Goal: Information Seeking & Learning: Learn about a topic

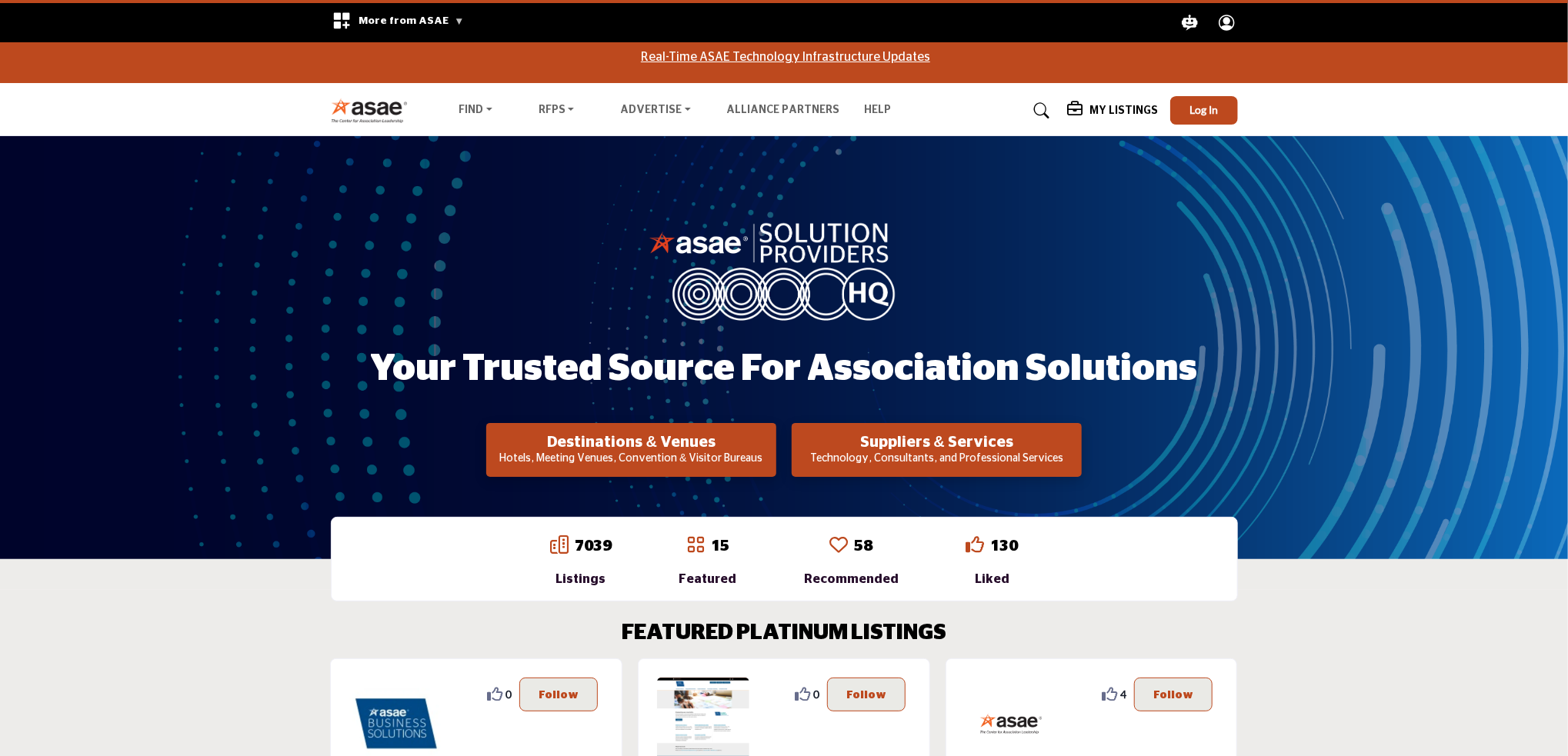
click at [370, 113] on img at bounding box center [373, 110] width 85 height 25
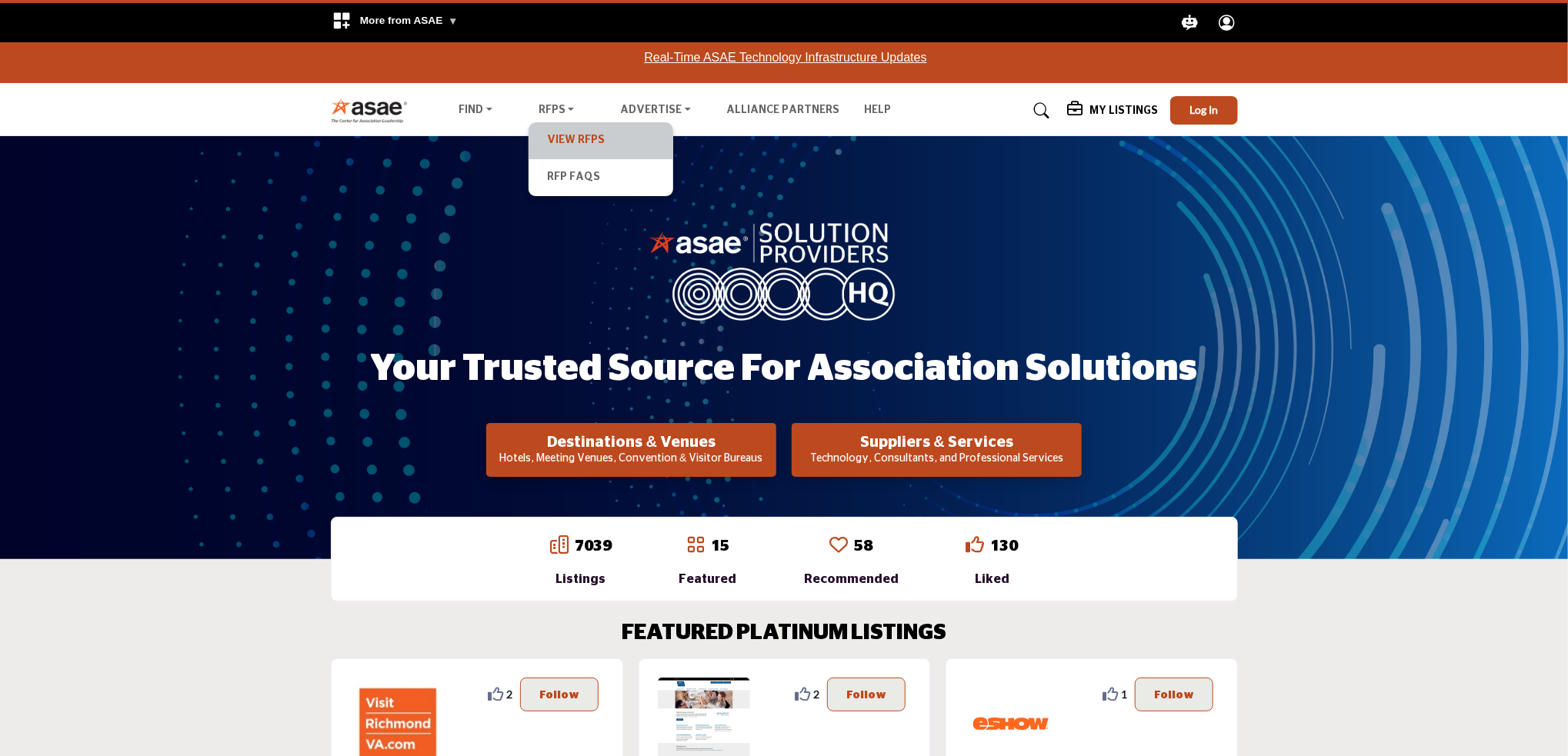
click at [575, 138] on link "View RFPs" at bounding box center [600, 141] width 129 height 22
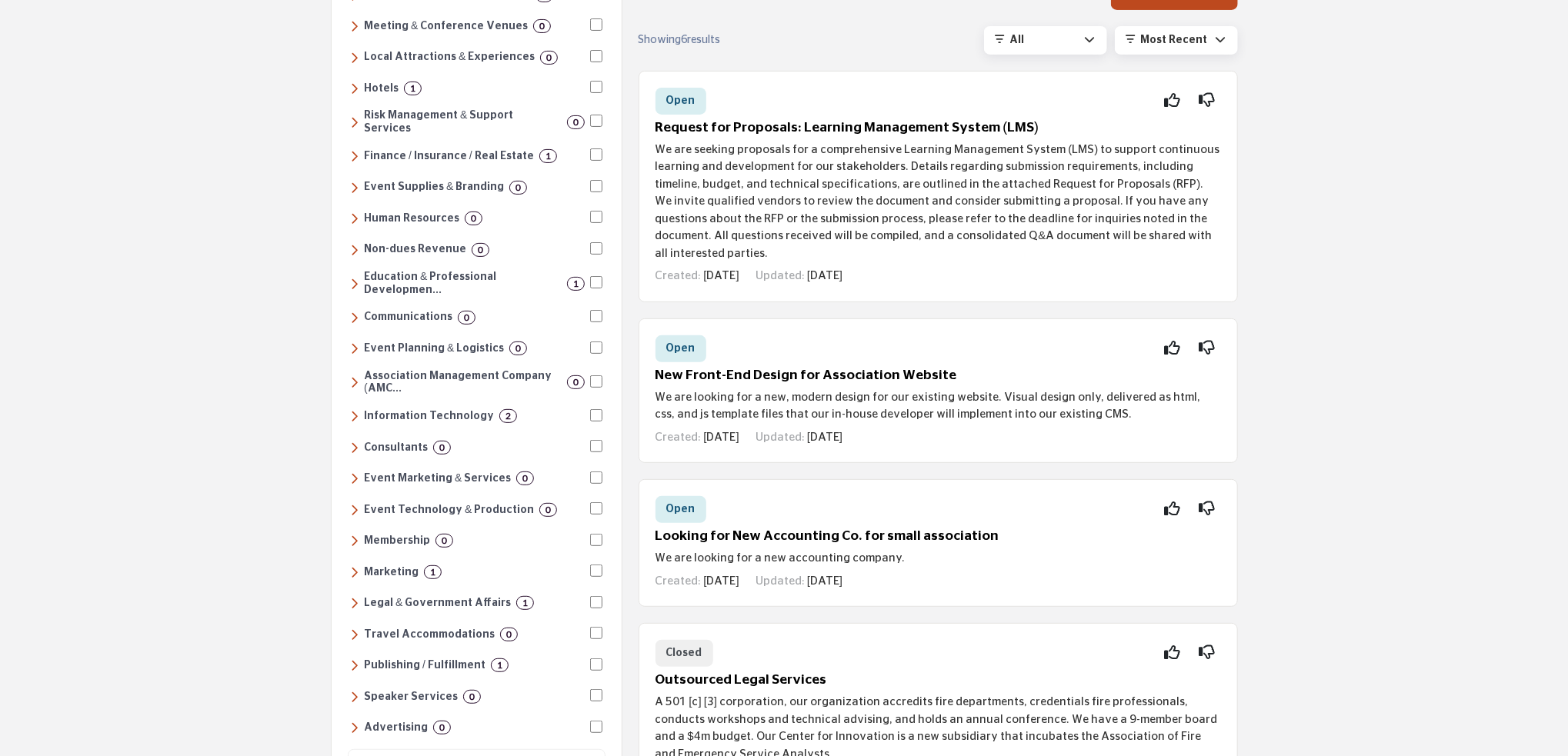
scroll to position [231, 0]
click at [417, 367] on h6 "Association Management Company (AMC..." at bounding box center [462, 380] width 198 height 26
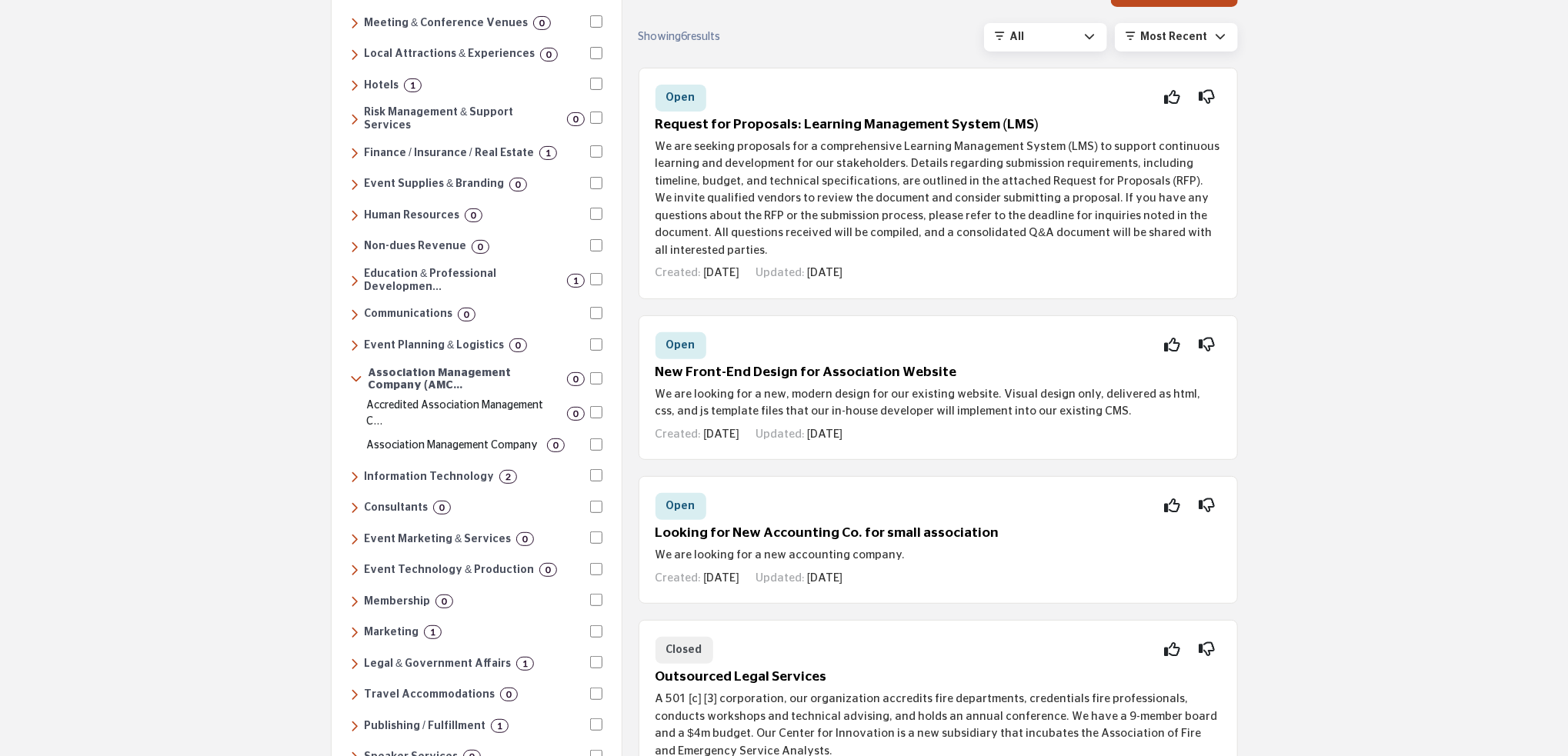
click at [471, 398] on p "Accredited Association Management C..." at bounding box center [462, 414] width 192 height 33
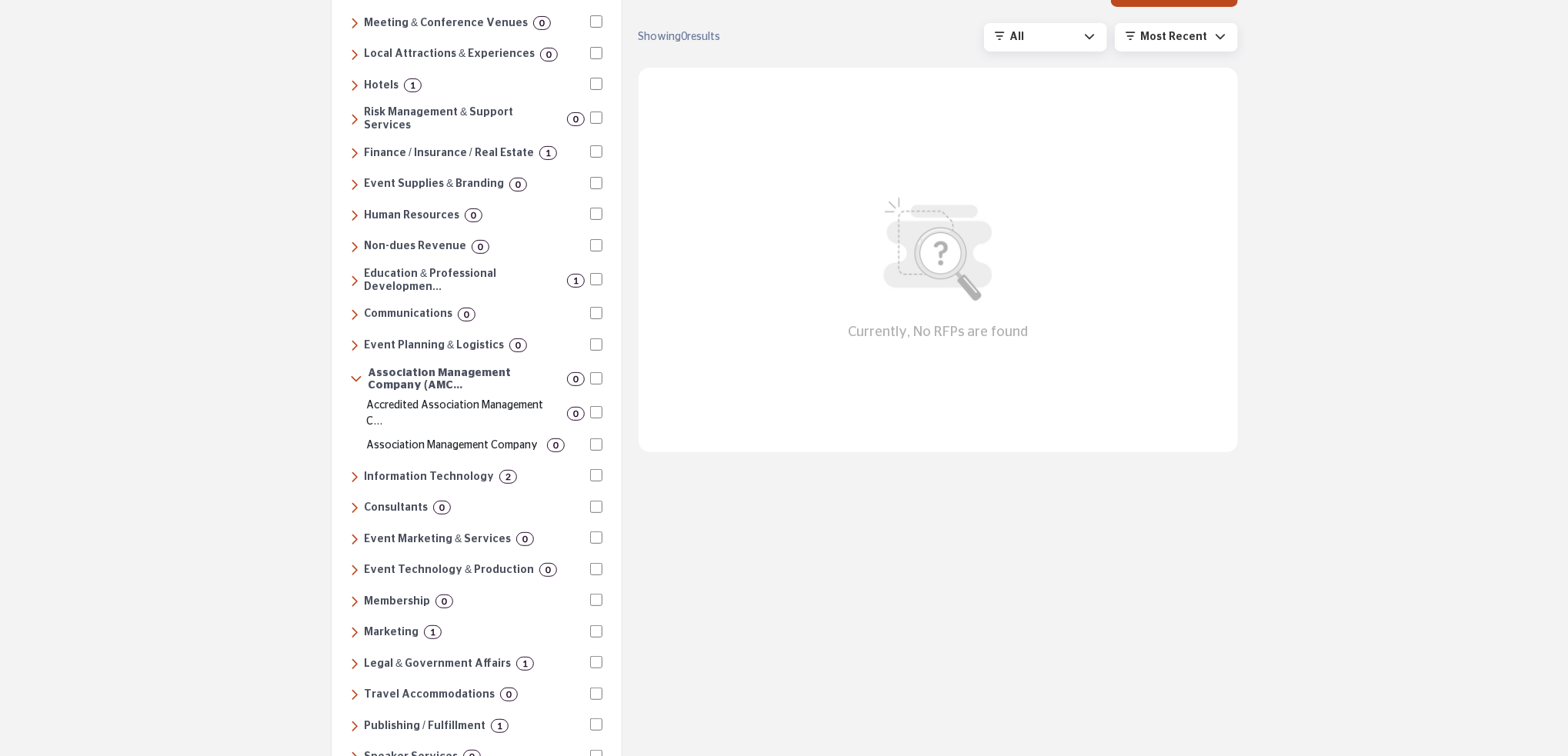
click at [440, 437] on p "Association Management Company" at bounding box center [452, 445] width 172 height 16
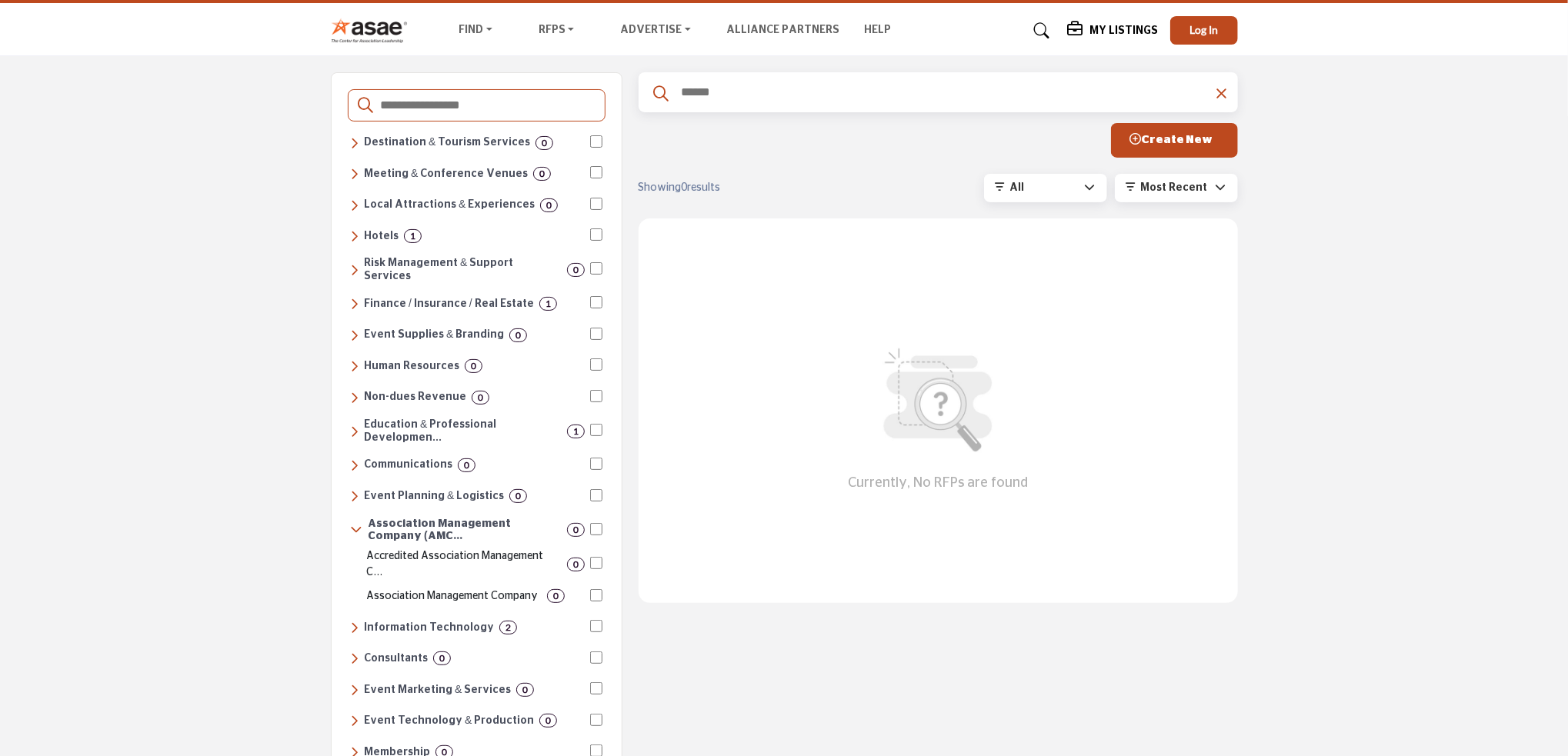
scroll to position [77, 0]
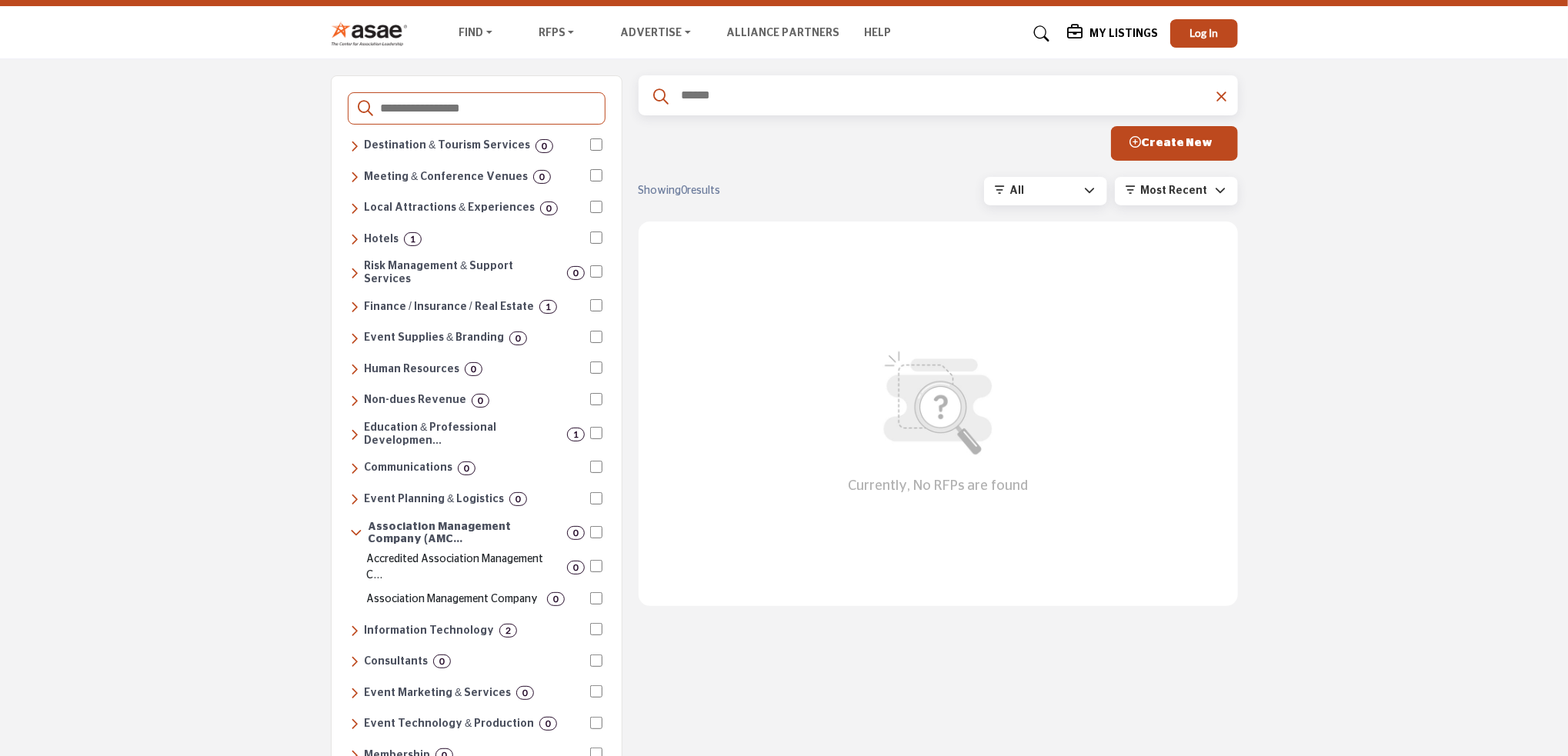
click at [378, 297] on div "Finance / Insurance / Real Estate 1" at bounding box center [476, 307] width 252 height 21
click at [380, 300] on h6 "Finance / Insurance / Real Estate" at bounding box center [449, 307] width 170 height 13
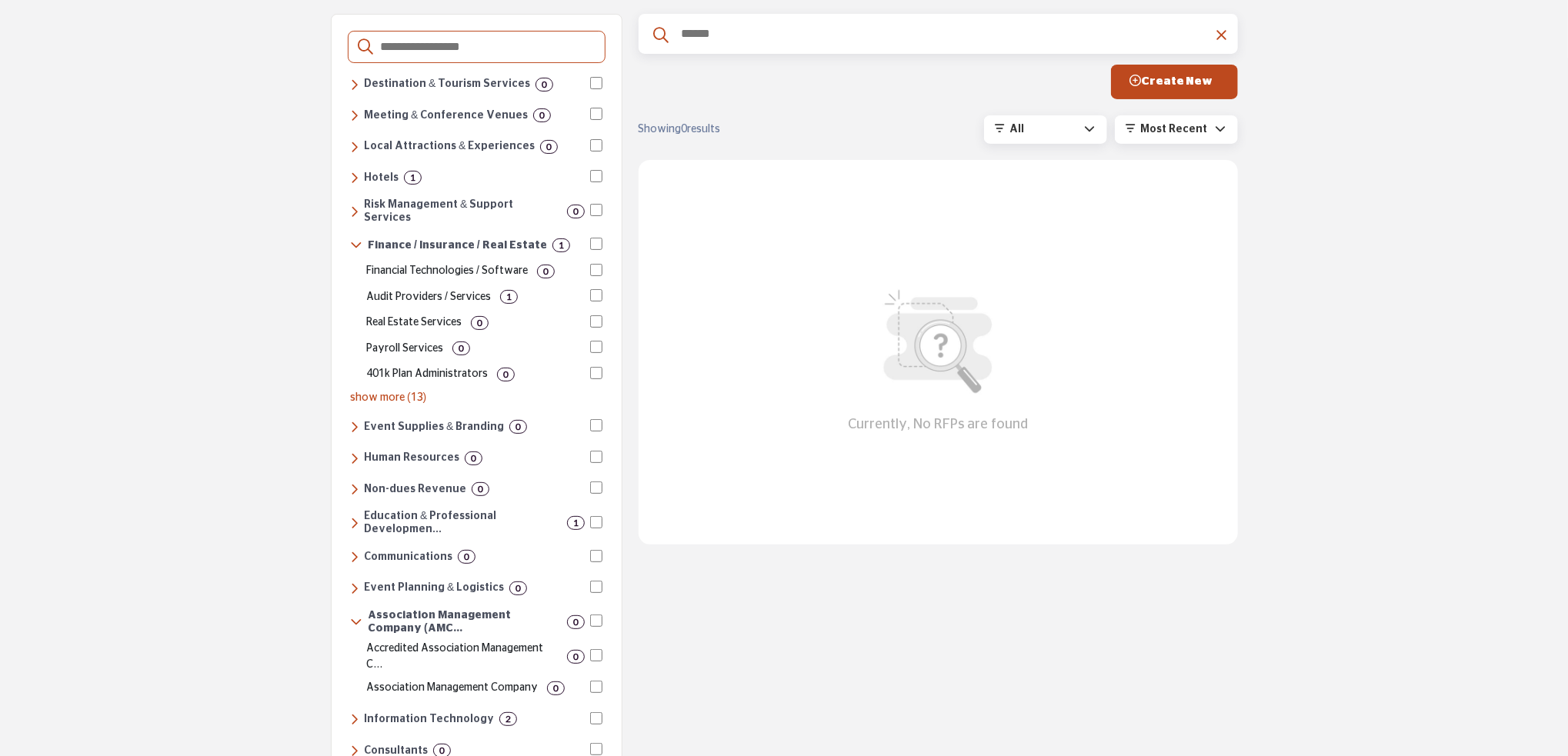
scroll to position [231, 0]
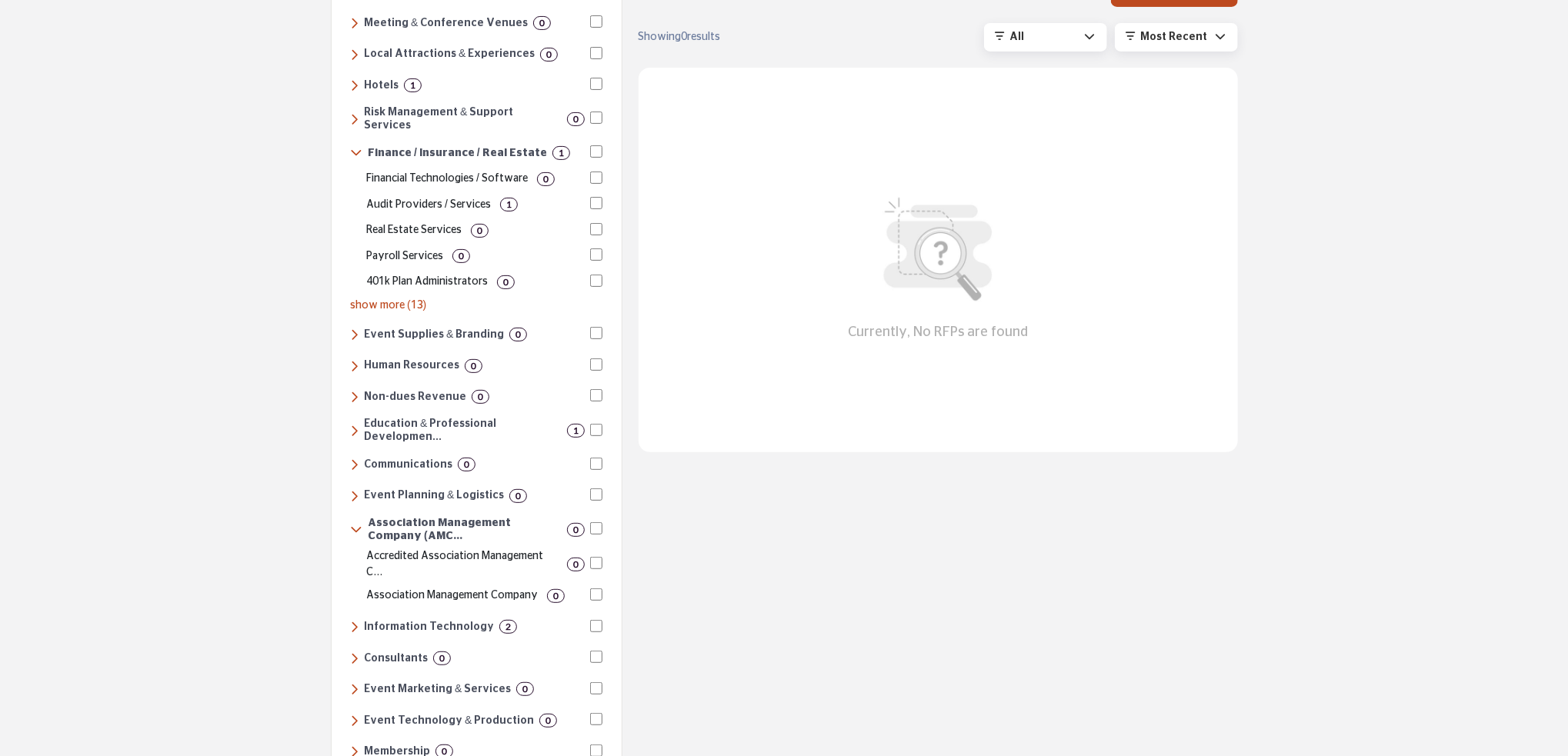
click at [341, 412] on div "Destinations & Venues Destination & Tourism Services 0 Convention & Visitors Bu…" at bounding box center [476, 510] width 291 height 1177
click at [360, 418] on div "Education & Professional Developmen... 1" at bounding box center [466, 431] width 234 height 26
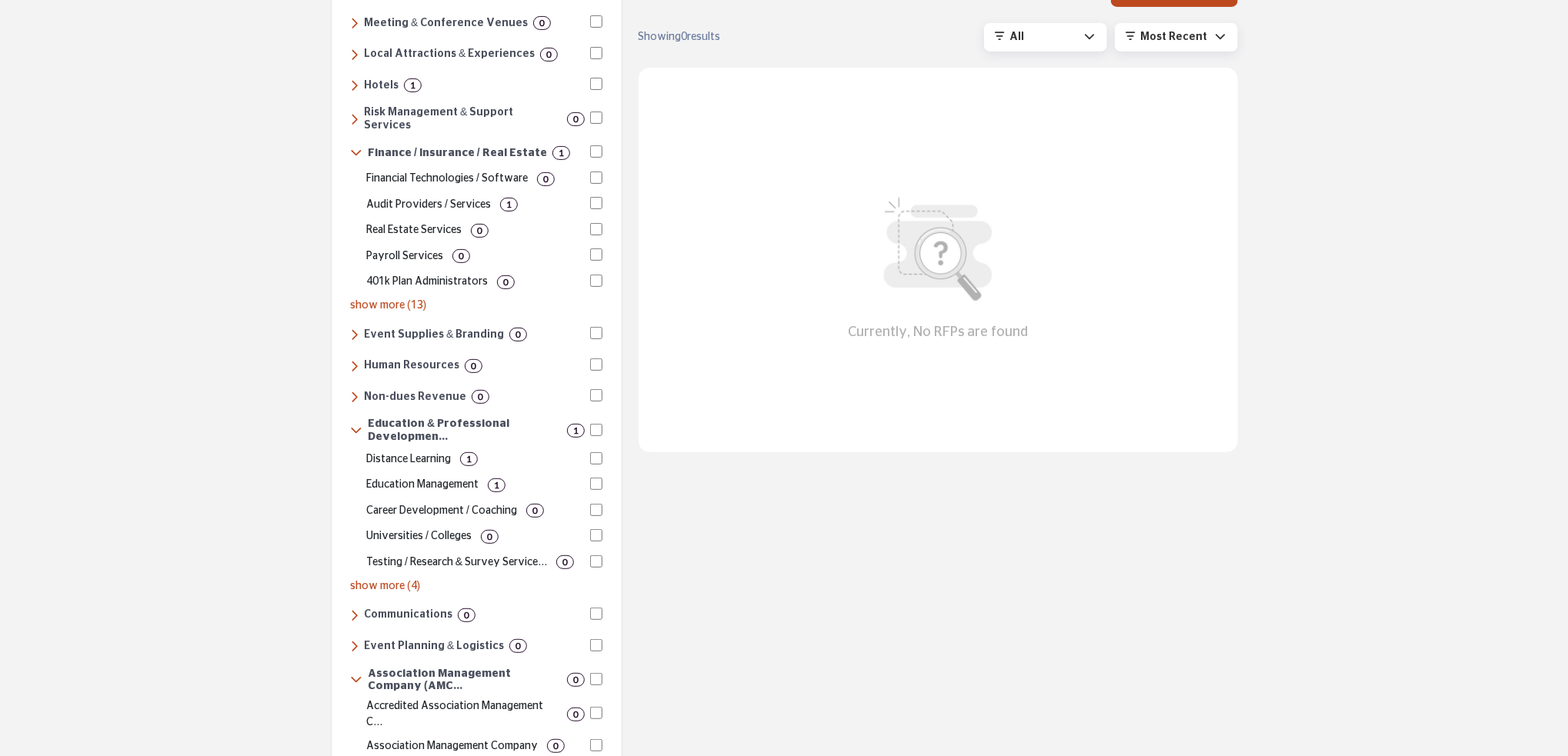
click at [385, 476] on p "Education Management" at bounding box center [422, 484] width 113 height 16
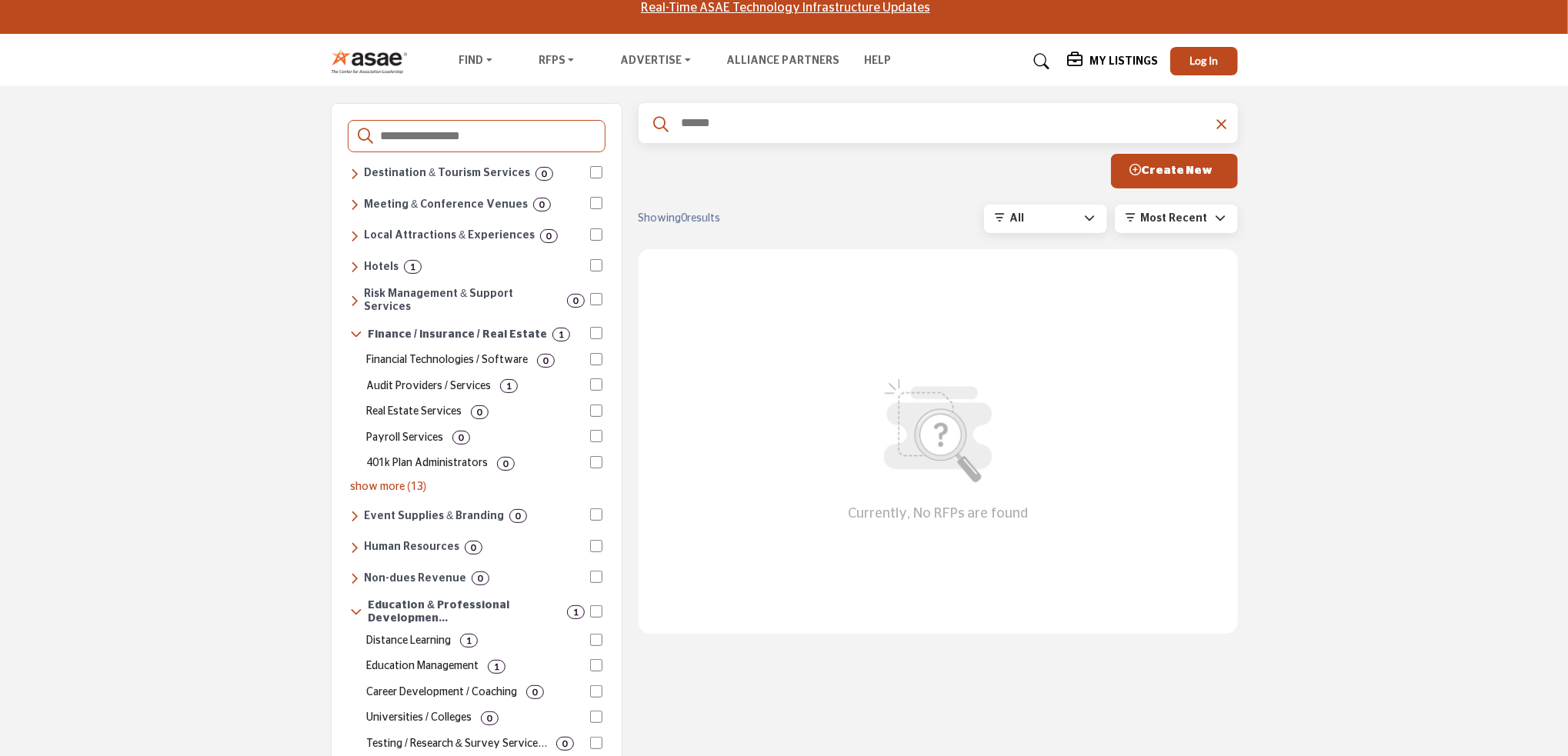
scroll to position [77, 0]
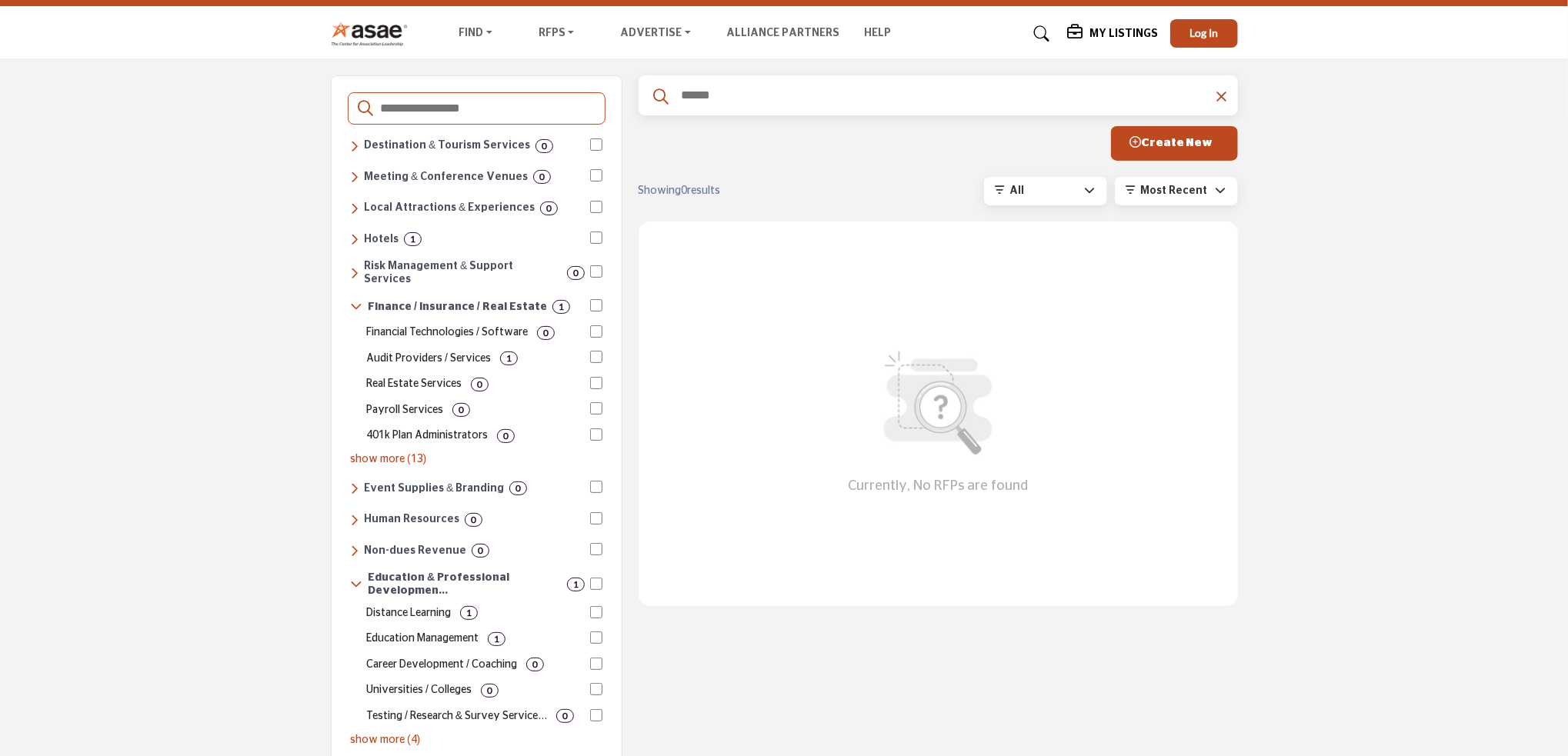
click at [451, 605] on div "Distance Learning 1" at bounding box center [476, 612] width 219 height 16
click at [350, 577] on icon at bounding box center [355, 584] width 13 height 14
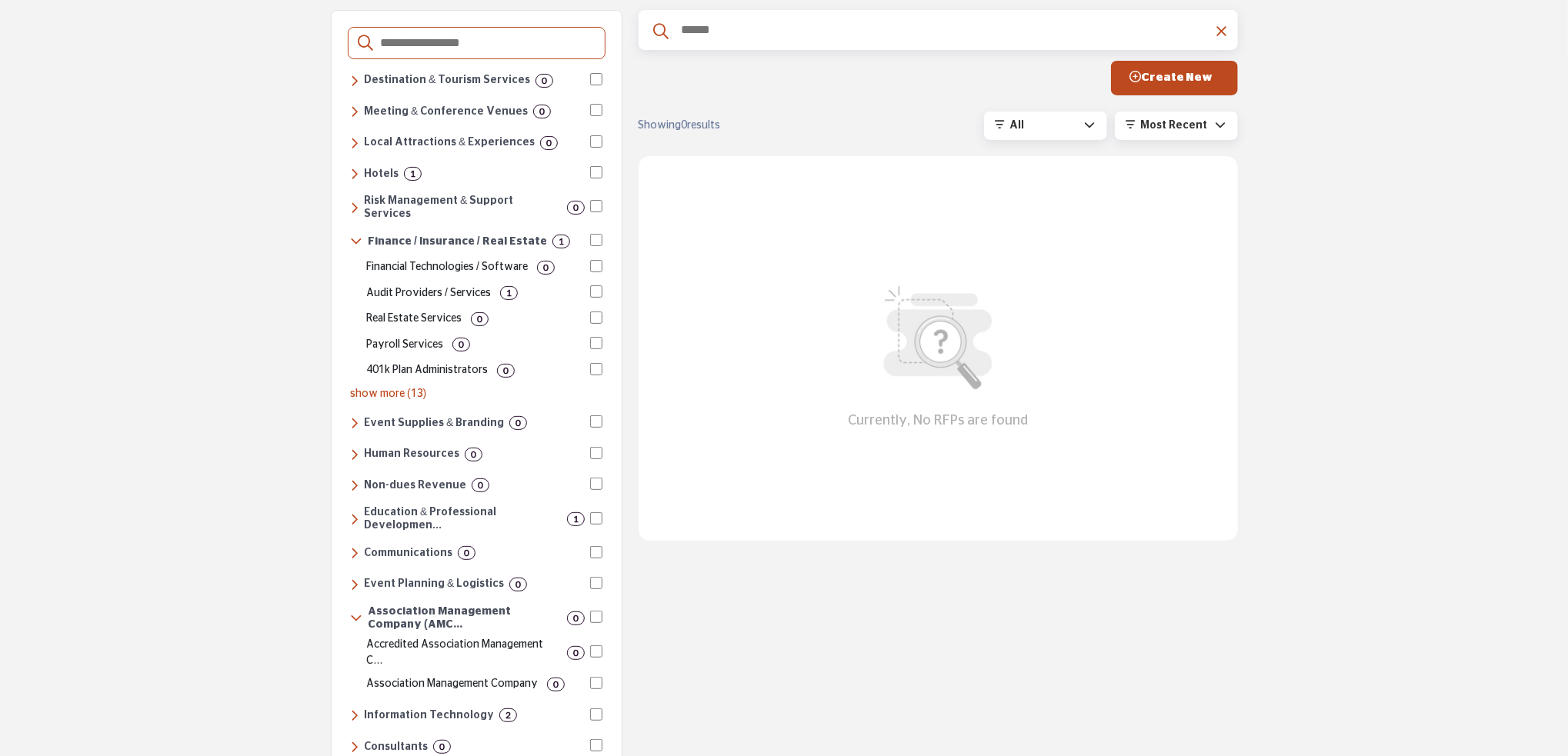
scroll to position [231, 0]
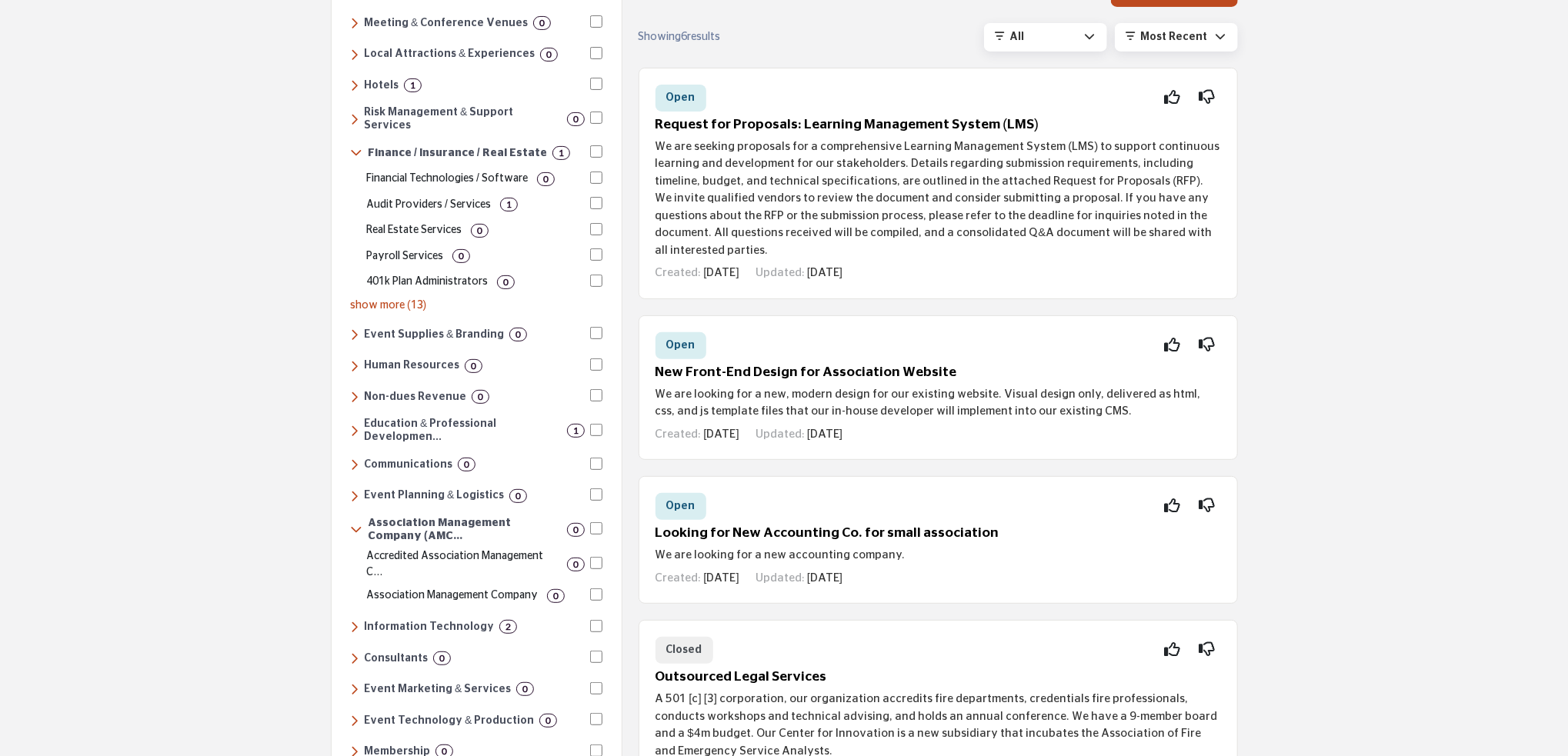
click at [348, 588] on div "Destinations & Venues Destination & Tourism Services 0 Convention & Visitors Bu…" at bounding box center [476, 465] width 258 height 967
click at [354, 620] on icon at bounding box center [354, 627] width 8 height 14
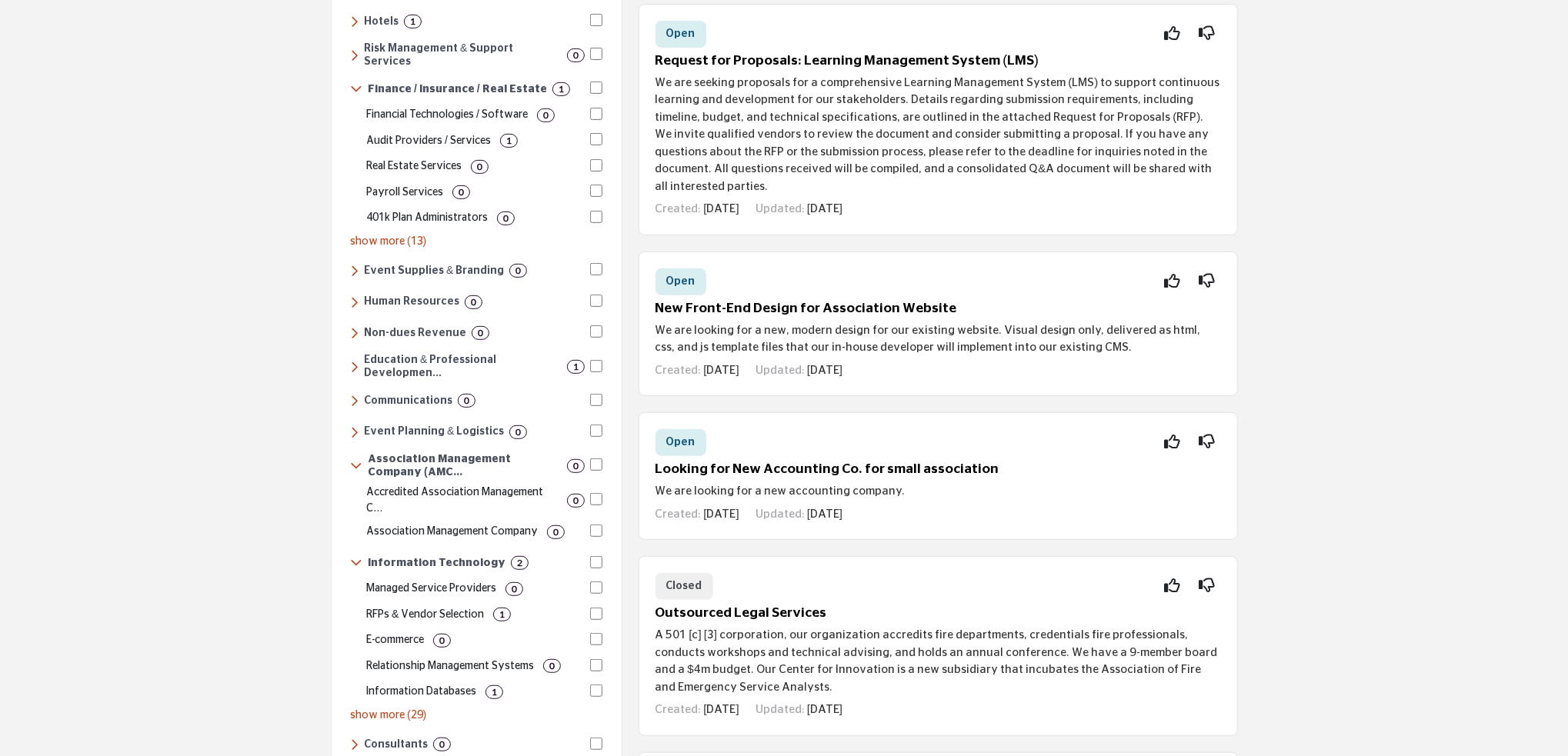
scroll to position [385, 0]
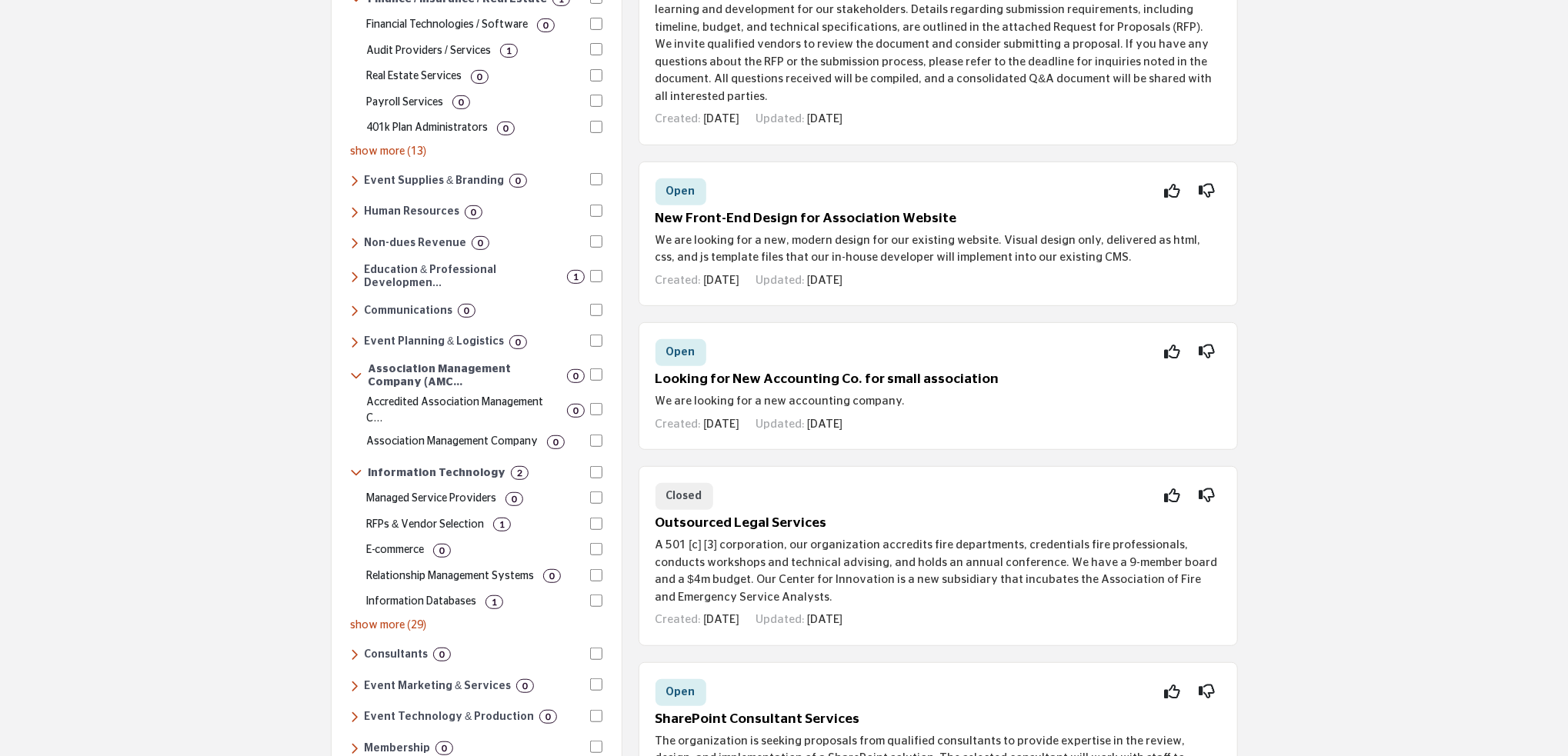
click at [461, 517] on p "RFPs & Vendor Selection" at bounding box center [425, 524] width 118 height 16
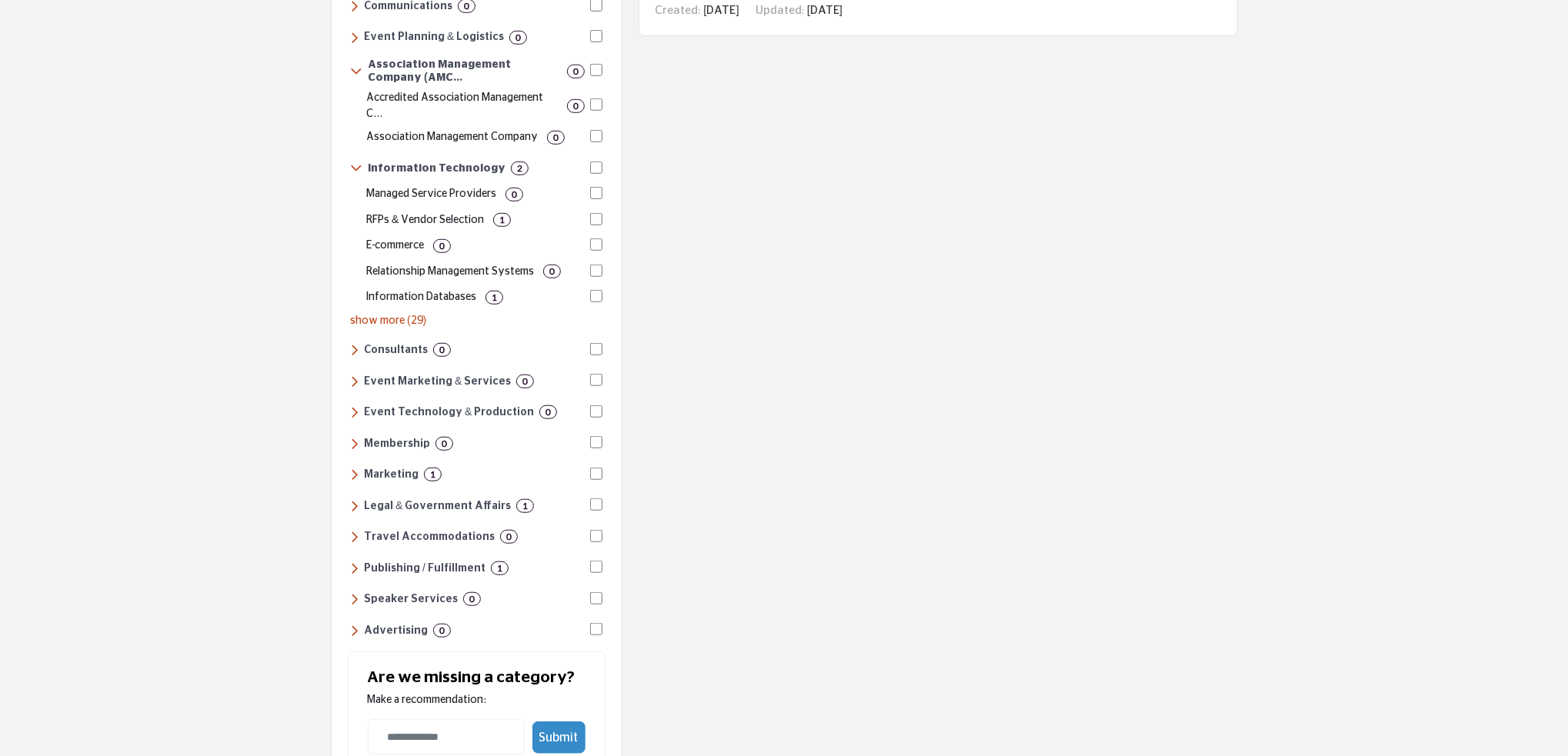
scroll to position [693, 0]
click at [355, 434] on icon at bounding box center [354, 441] width 8 height 14
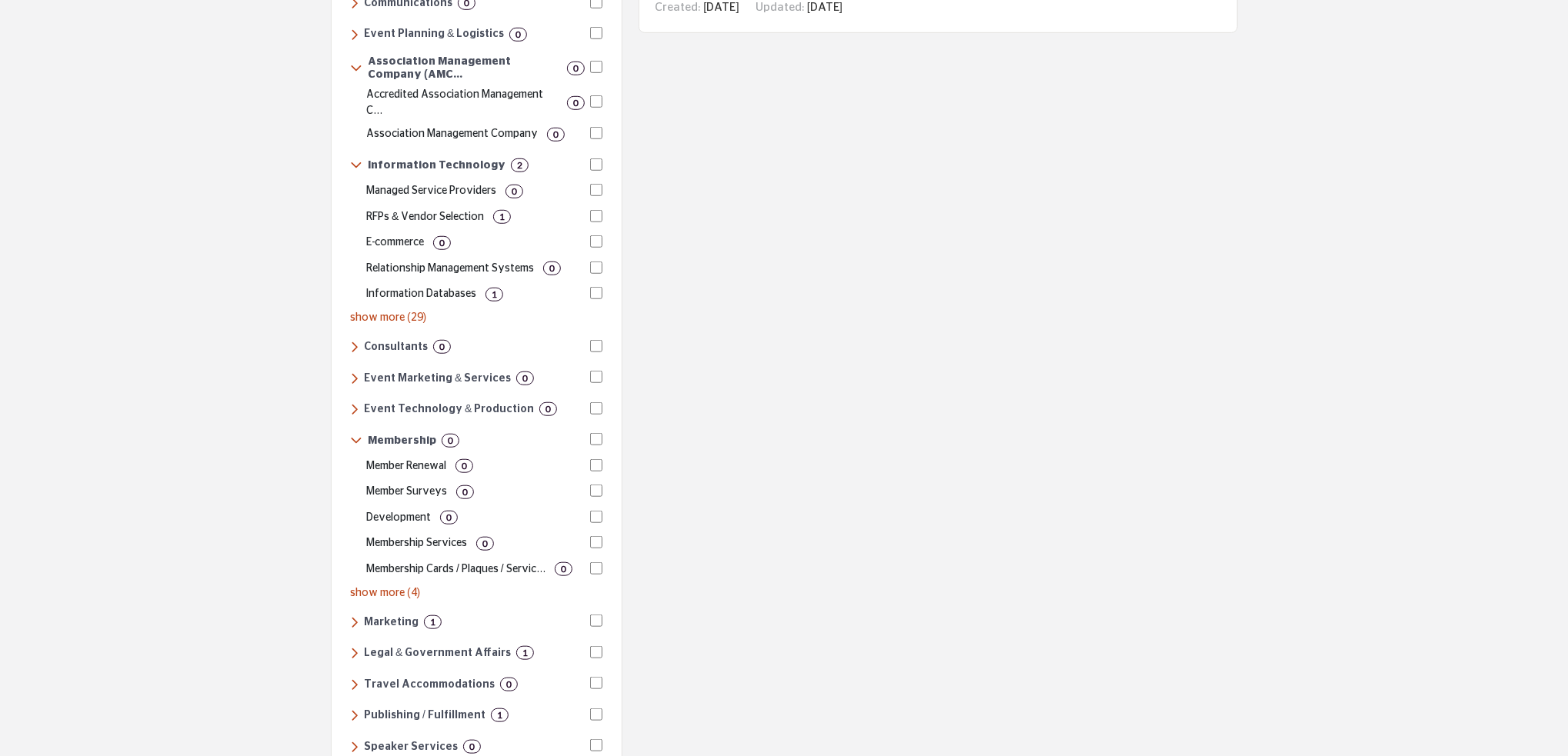
click at [355, 434] on icon at bounding box center [355, 441] width 13 height 14
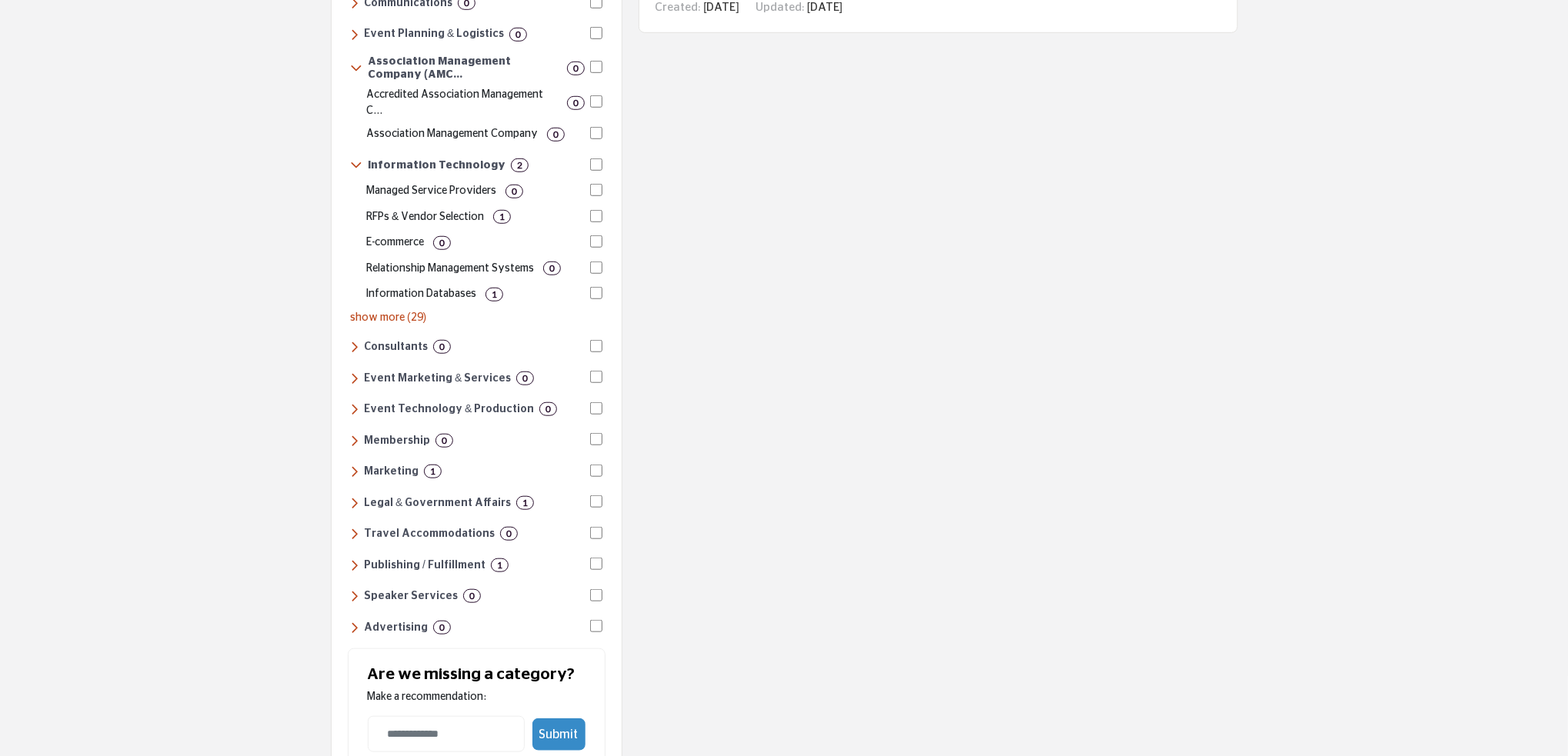
click at [359, 558] on div "Publishing / Fulfillment 1" at bounding box center [466, 565] width 234 height 14
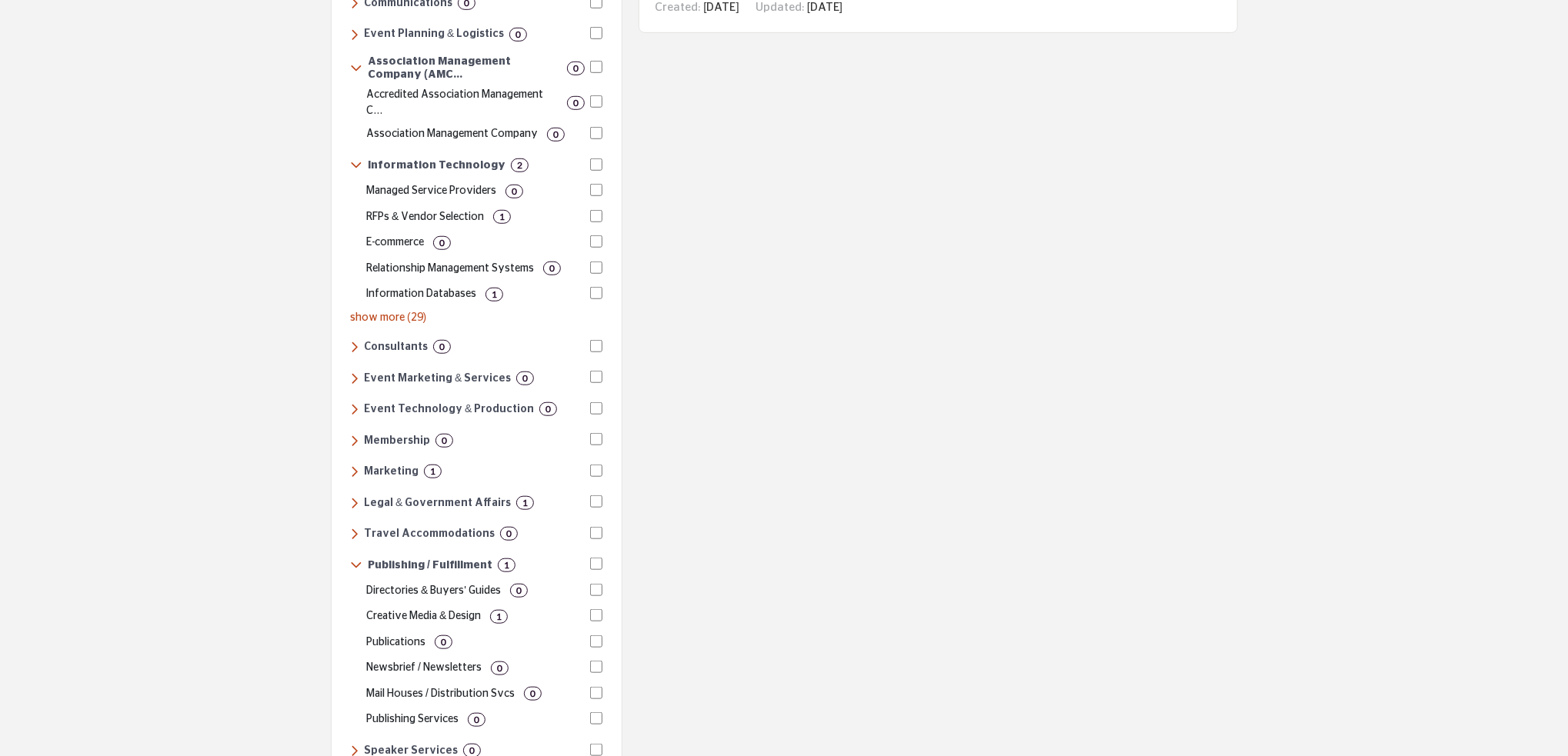
click at [360, 558] on icon at bounding box center [355, 565] width 13 height 14
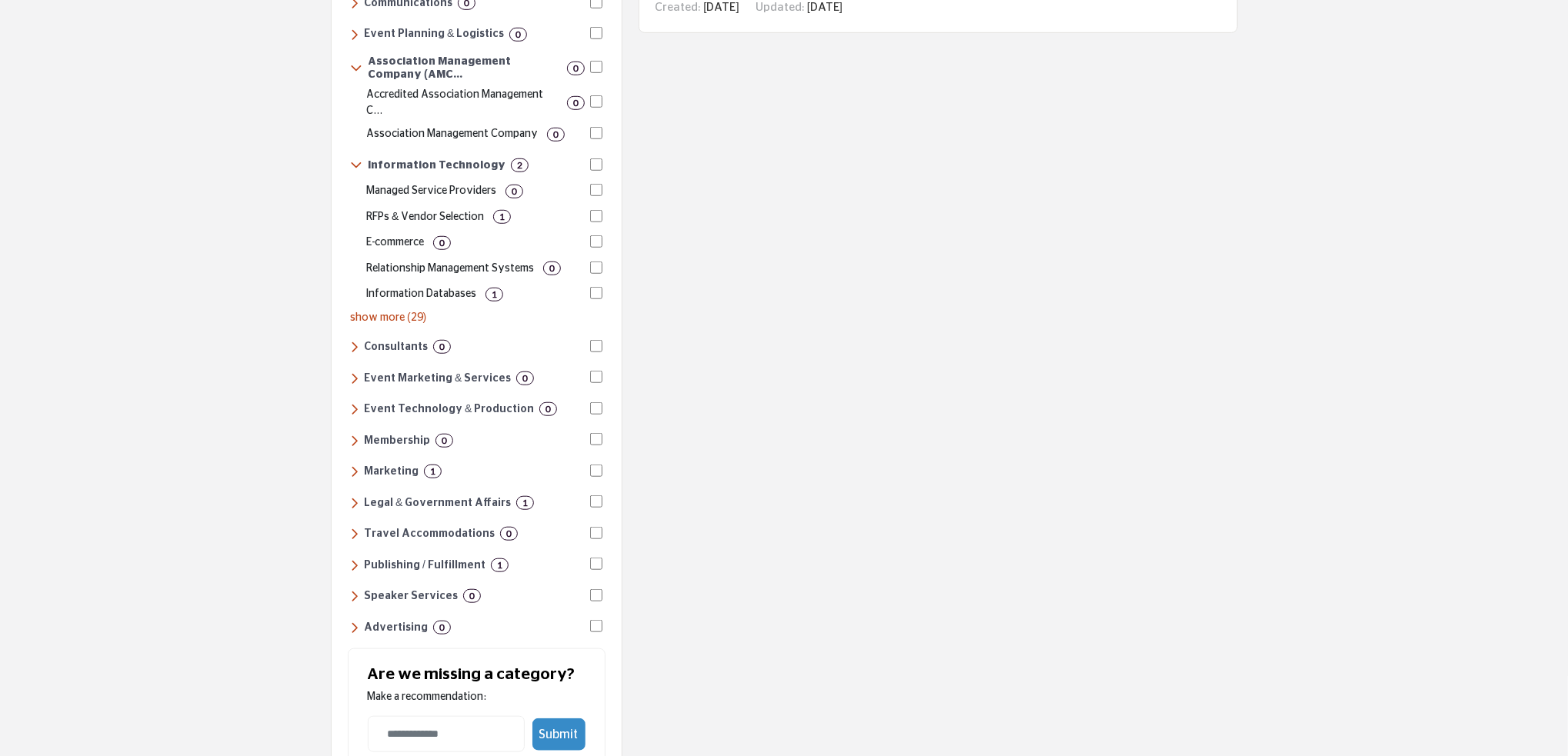
click at [442, 286] on p "Information Databases" at bounding box center [421, 294] width 110 height 16
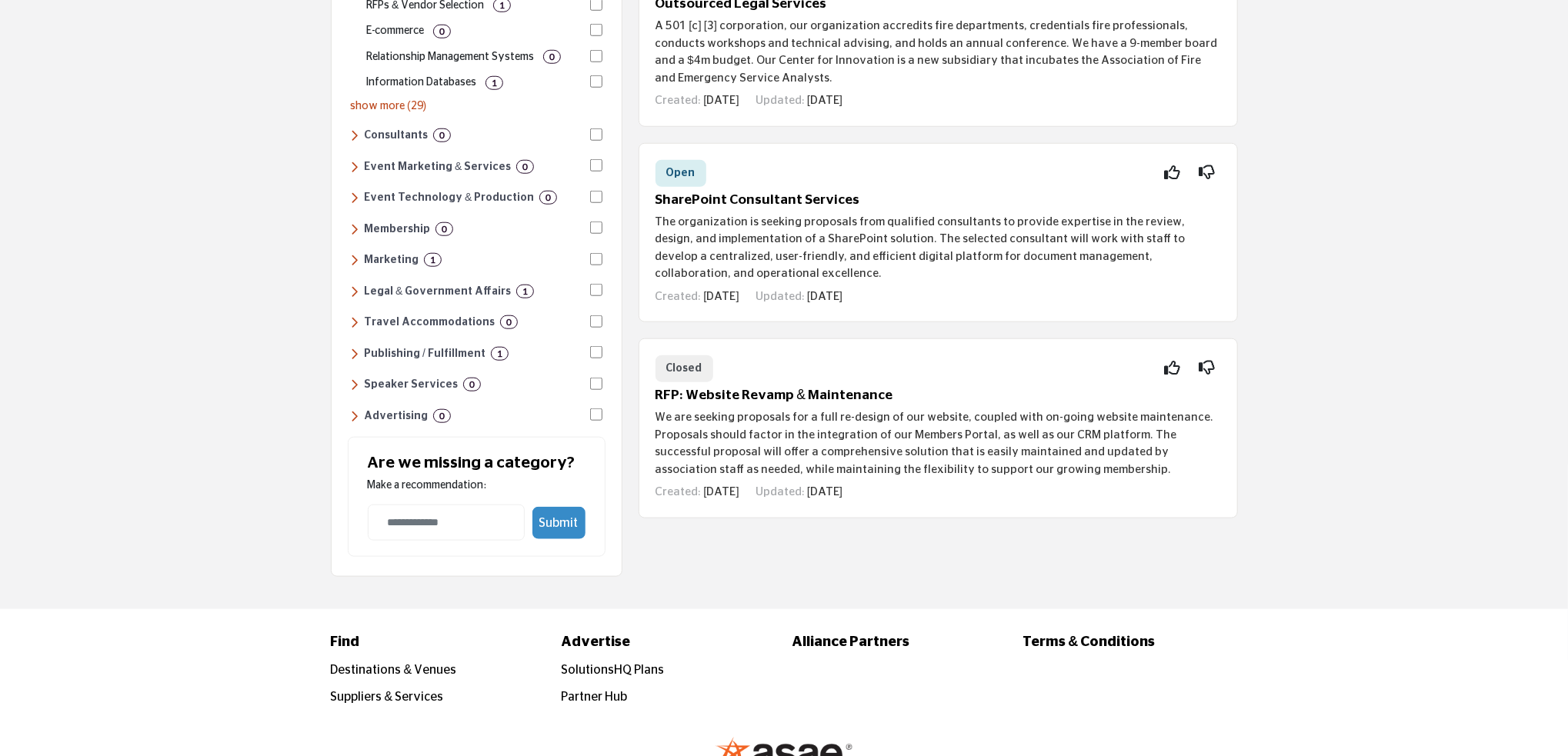
scroll to position [959, 0]
